Goal: Task Accomplishment & Management: Use online tool/utility

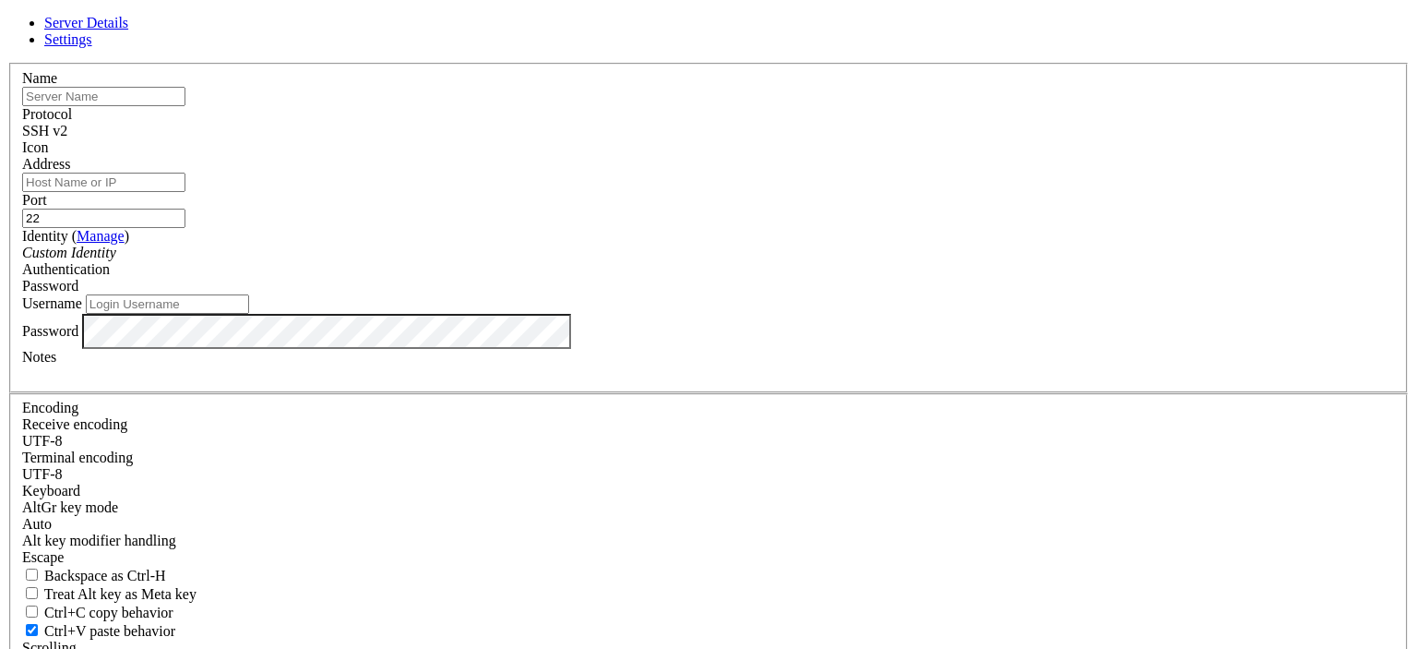
click at [831, 139] on div "SSH v2" at bounding box center [708, 131] width 1373 height 17
click at [82, 311] on label "Username" at bounding box center [52, 303] width 60 height 16
click at [249, 314] on input "Username" at bounding box center [167, 303] width 163 height 19
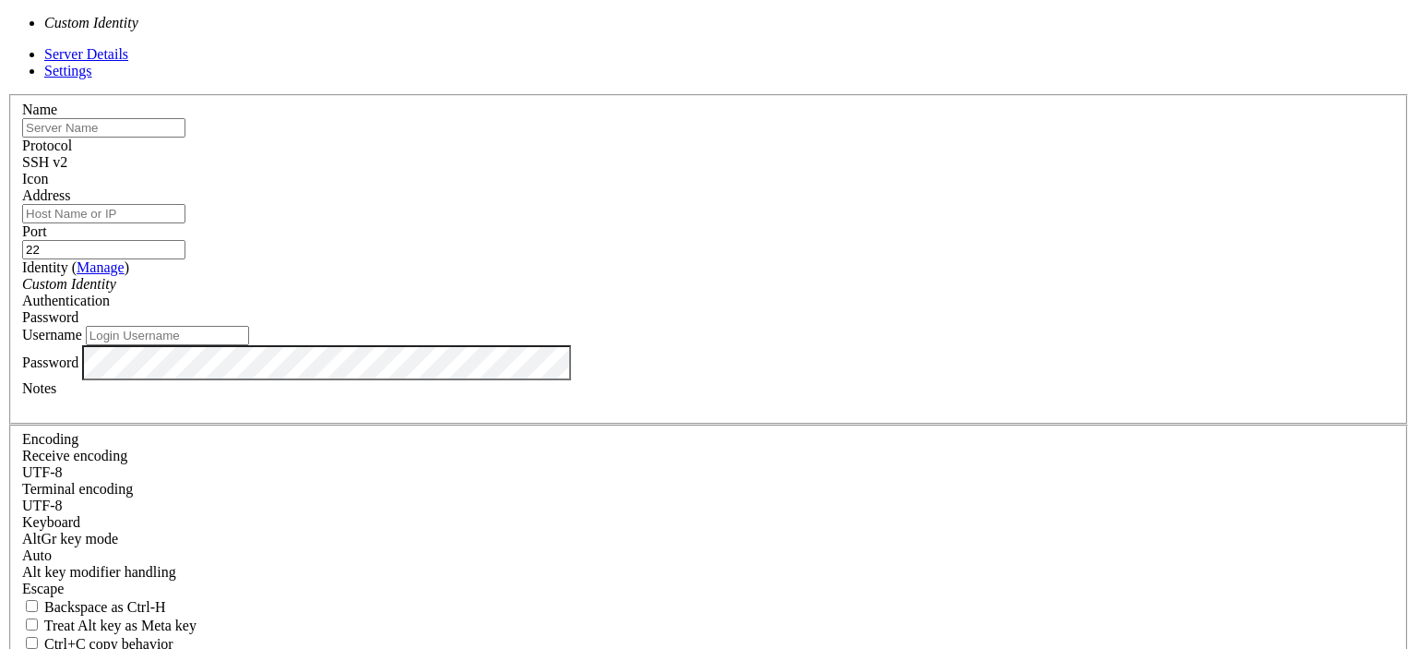
click at [688, 287] on div "Custom Identity" at bounding box center [708, 284] width 1373 height 17
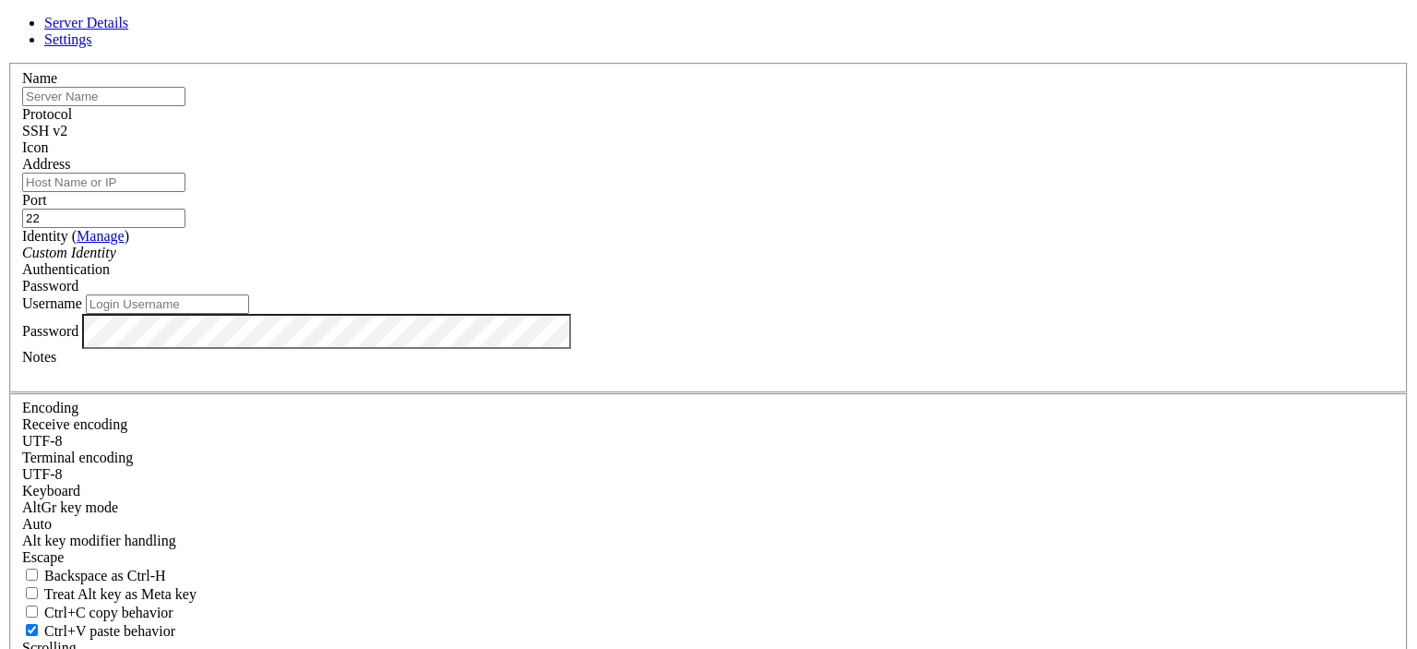
click at [688, 261] on div "Custom Identity" at bounding box center [708, 252] width 1373 height 17
click at [82, 311] on label "Username" at bounding box center [52, 303] width 60 height 16
click at [249, 314] on input "Username" at bounding box center [167, 303] width 163 height 19
click at [435, 185] on div "Name Protocol SSH v2 Icon Address Port 22 ( Manage )" at bounding box center [708, 402] width 1402 height 678
click at [185, 106] on input "text" at bounding box center [103, 96] width 163 height 19
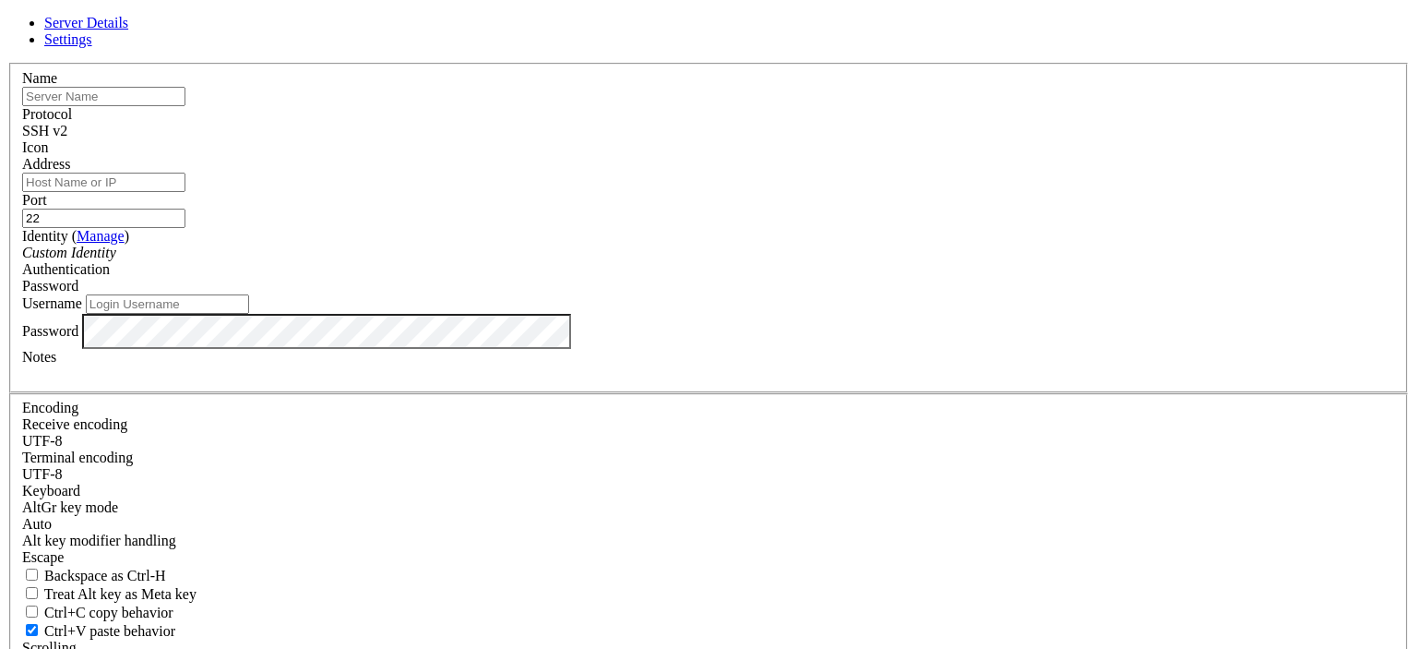
click at [185, 192] on input "Address" at bounding box center [103, 182] width 163 height 19
paste input "[TECHNICAL_ID]"
type input "[TECHNICAL_ID]"
click at [185, 106] on input "text" at bounding box center [103, 96] width 163 height 19
type input "Gmaila Ats"
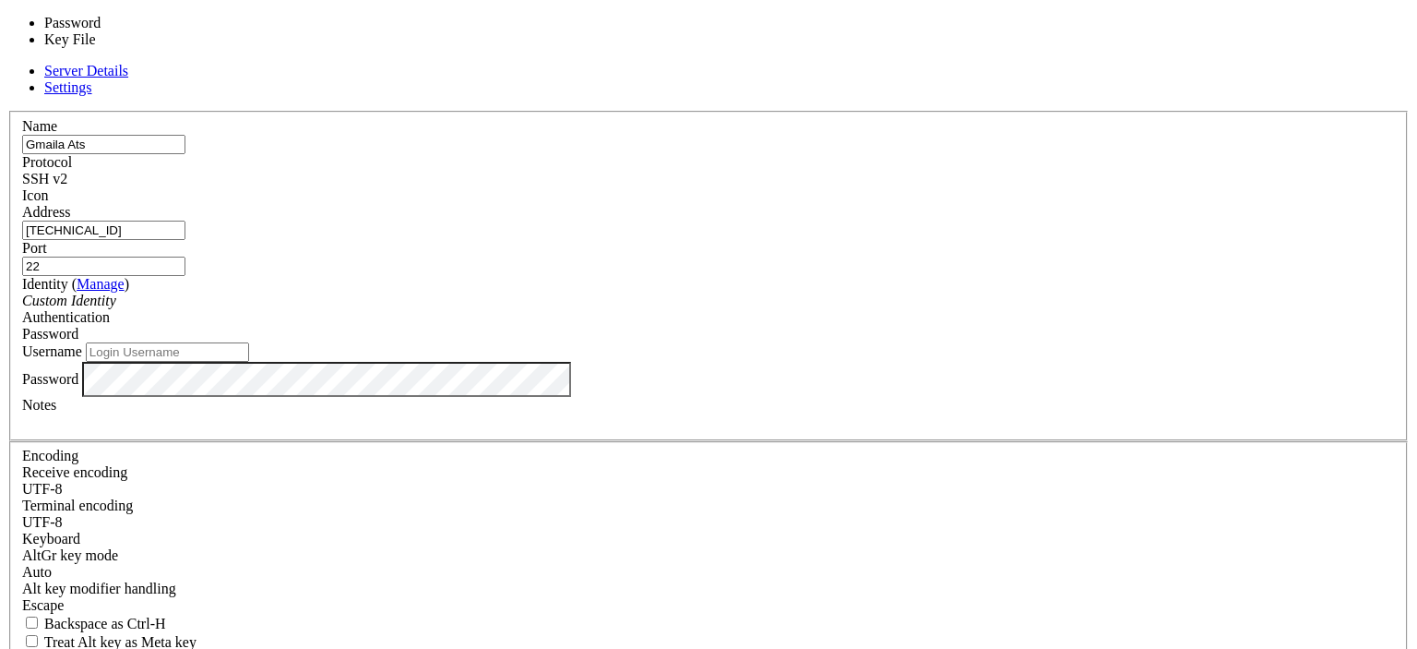
click at [863, 326] on div "Password" at bounding box center [708, 334] width 1373 height 17
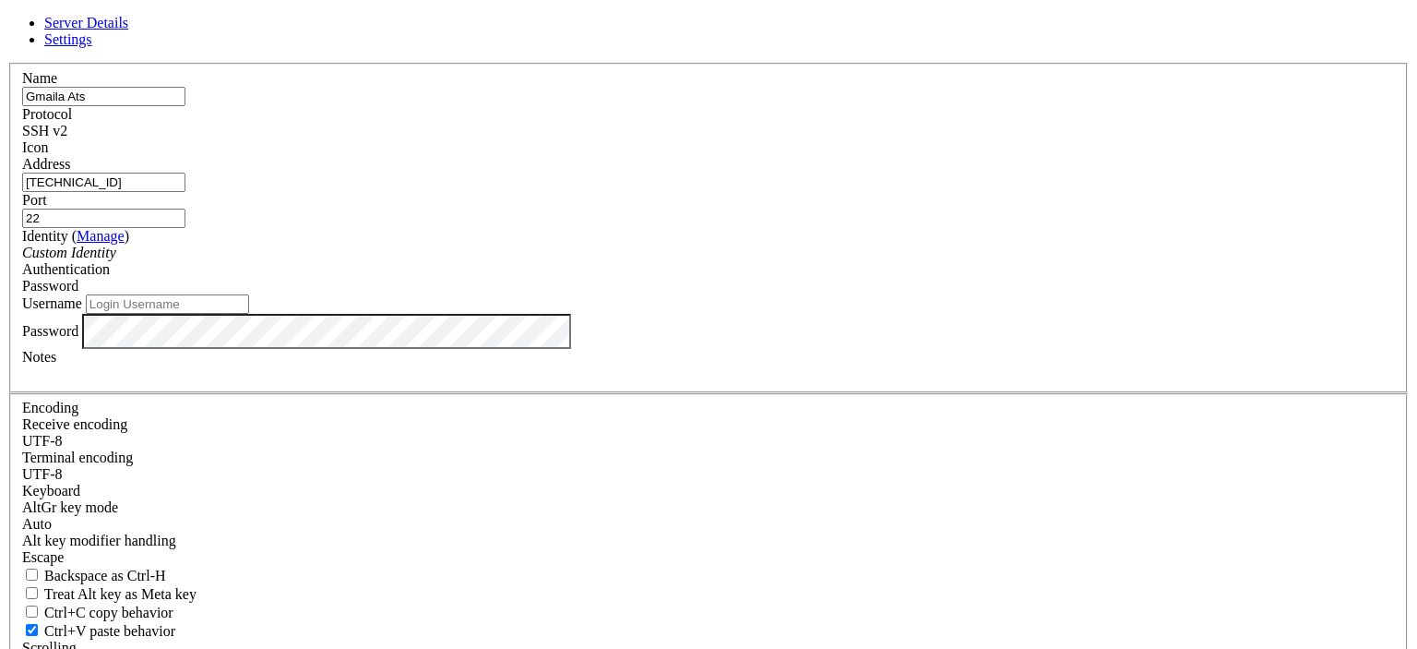
click at [863, 280] on div "Password" at bounding box center [708, 286] width 1373 height 17
click at [249, 314] on input "Username" at bounding box center [167, 303] width 163 height 19
type input "root"
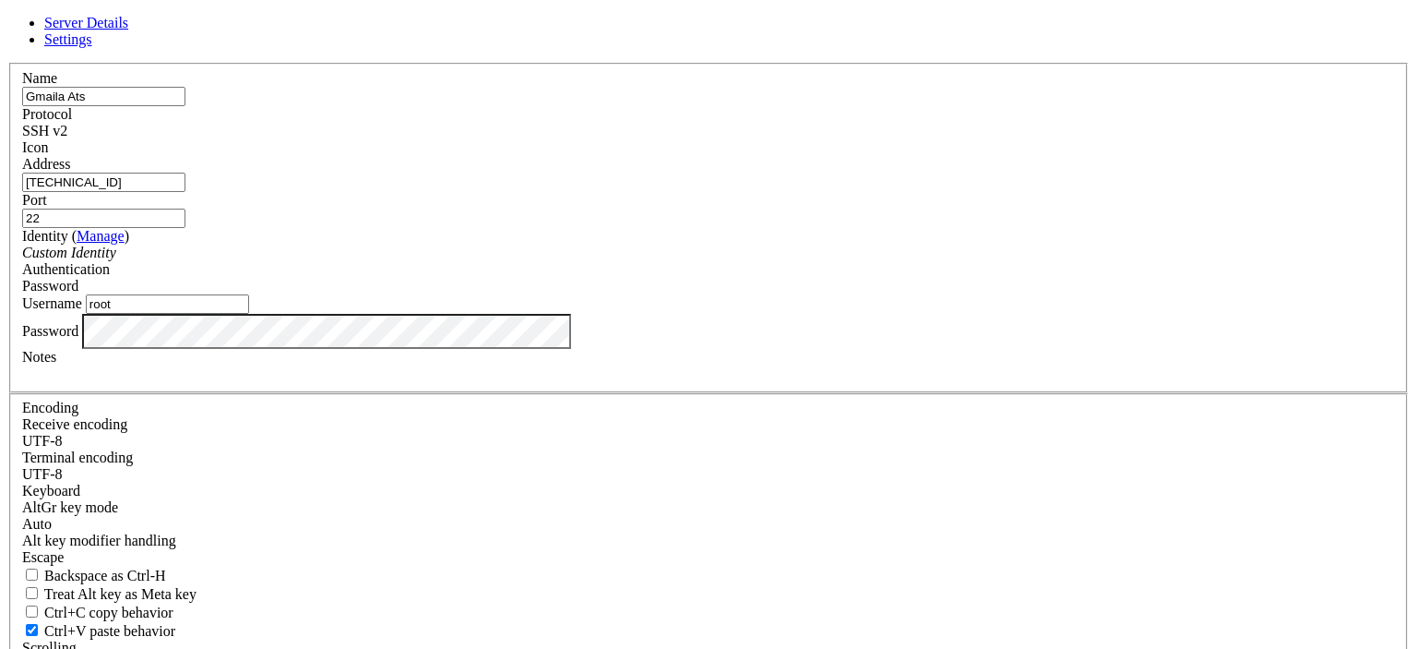
click at [963, 382] on div "Notes" at bounding box center [708, 365] width 1373 height 33
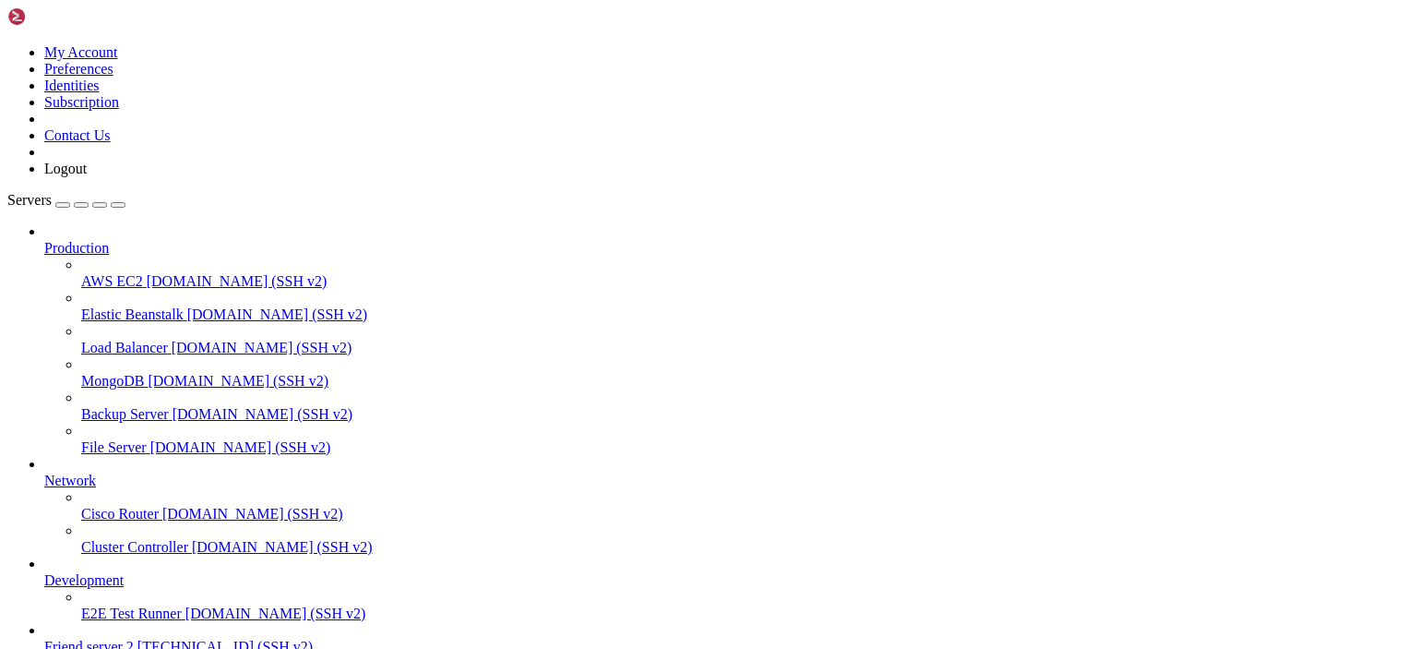
scroll to position [144, 0]
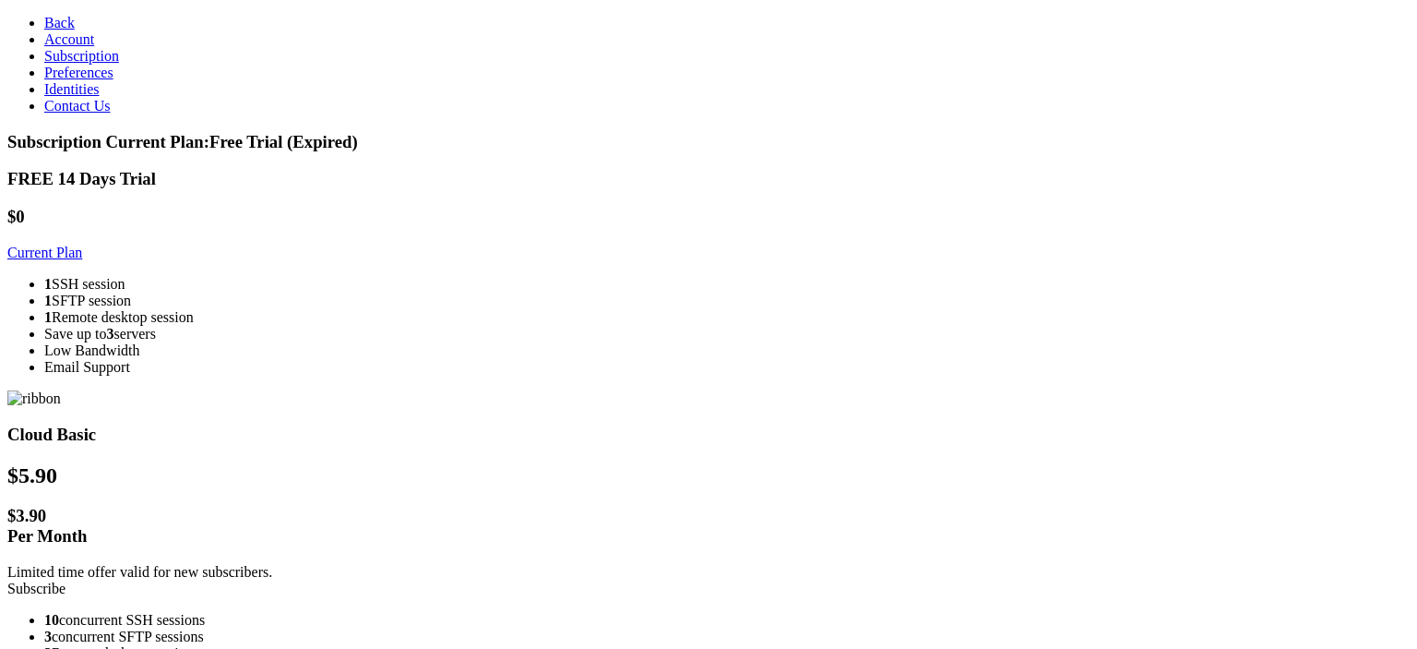
click at [65, 580] on link "Subscribe" at bounding box center [36, 588] width 58 height 16
